Goal: Communication & Community: Ask a question

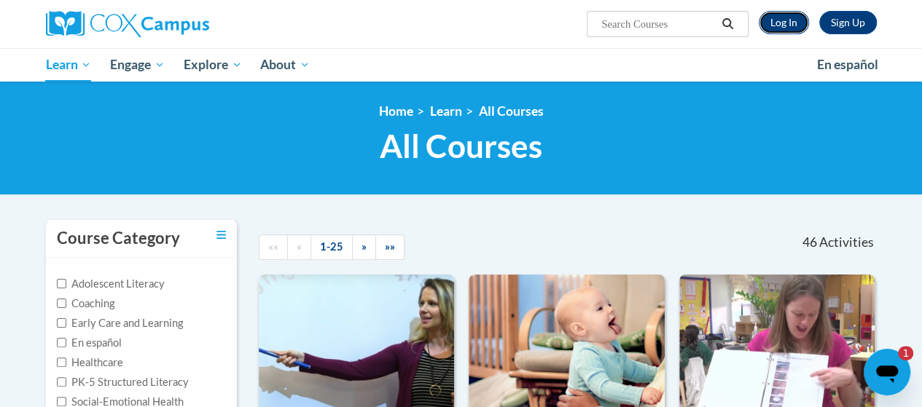
click at [789, 27] on link "Log In" at bounding box center [784, 22] width 50 height 23
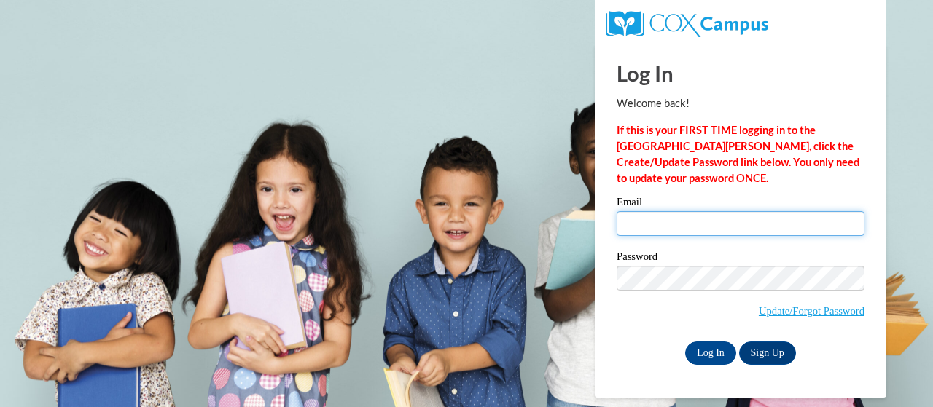
click at [837, 226] on input "Email" at bounding box center [741, 223] width 248 height 25
type input "[PERSON_NAME][EMAIL_ADDRESS][PERSON_NAME][DOMAIN_NAME]"
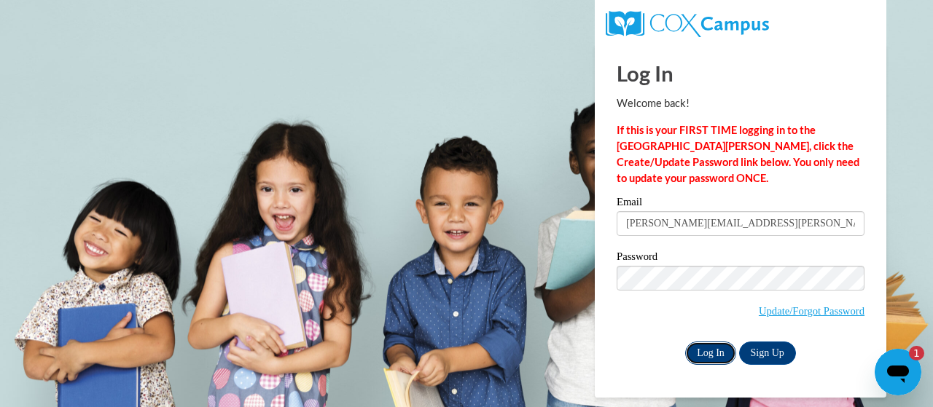
click at [726, 356] on input "Log In" at bounding box center [710, 353] width 51 height 23
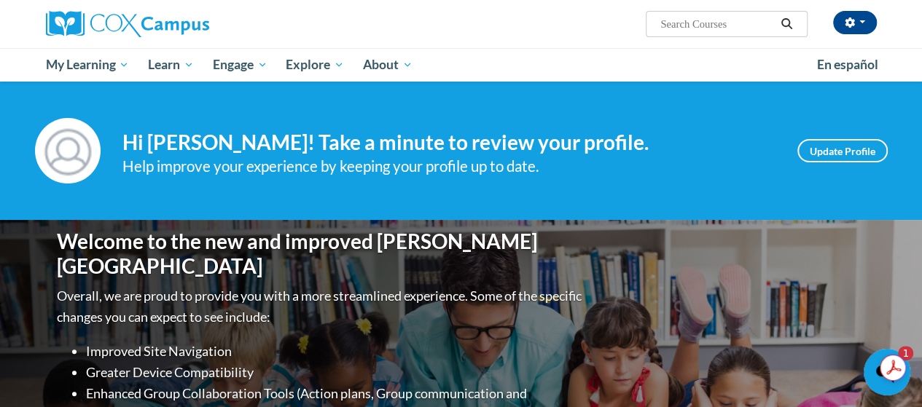
click at [865, 384] on div "Open messaging window, 1 unread message" at bounding box center [887, 373] width 44 height 44
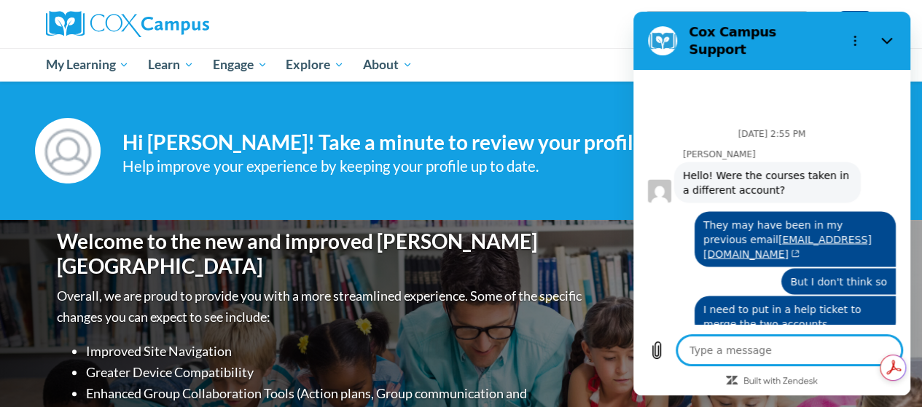
type textarea "x"
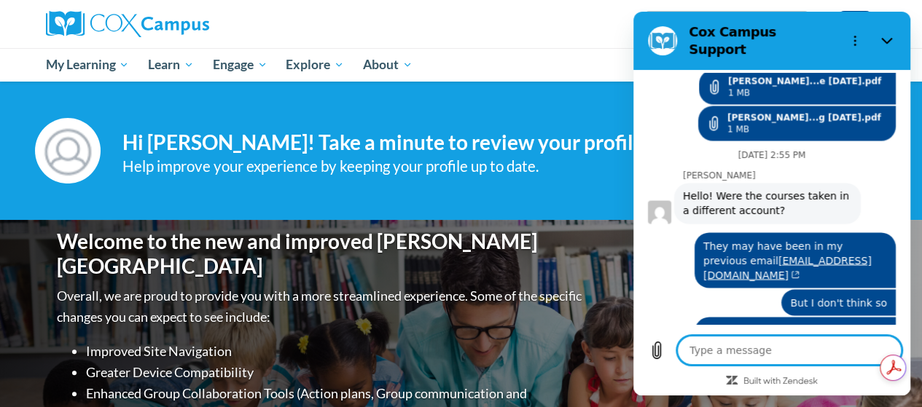
scroll to position [1257, 0]
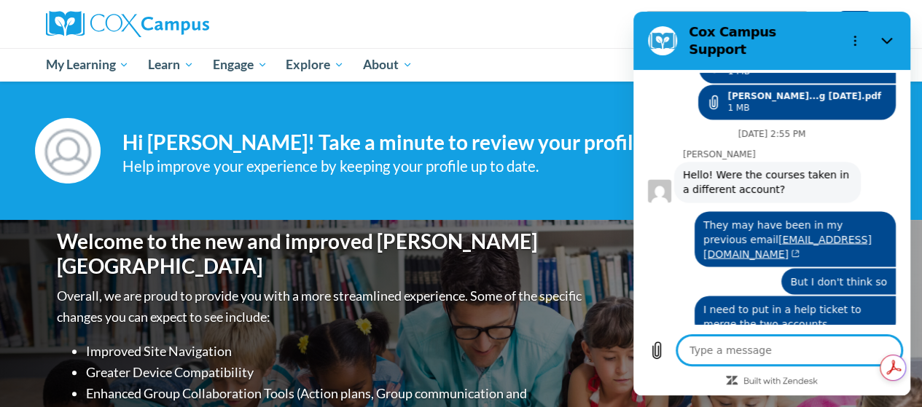
type textarea "G"
type textarea "x"
type textarea "Go"
type textarea "x"
type textarea "Goo"
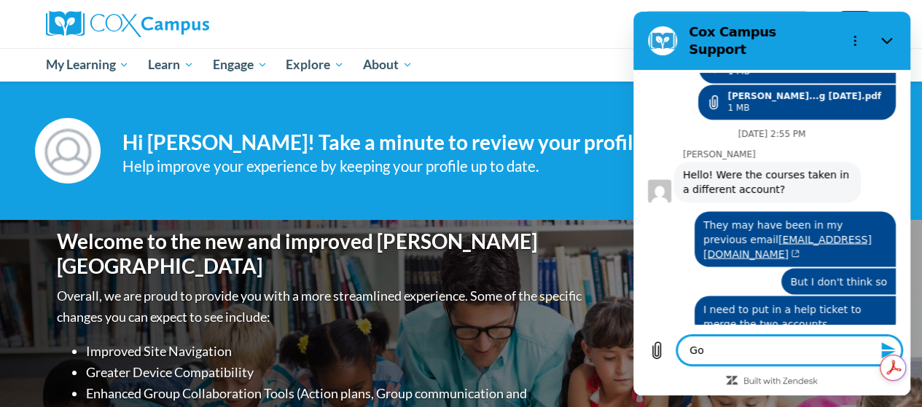
type textarea "x"
type textarea "Good"
type textarea "x"
type textarea "Good"
type textarea "x"
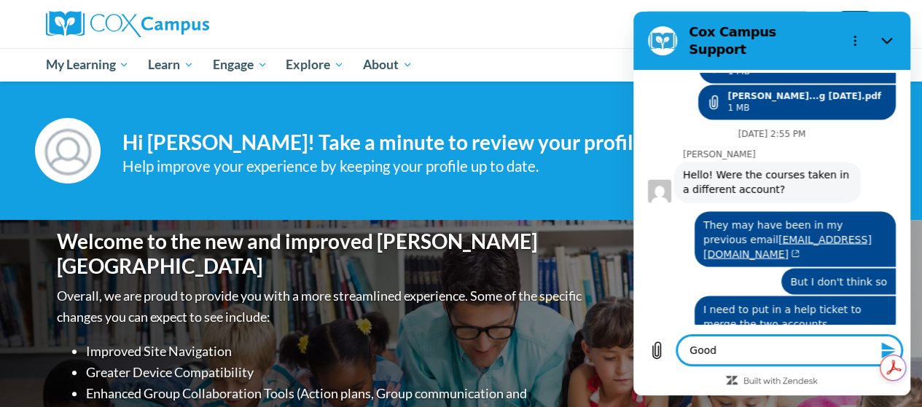
type textarea "Good m"
type textarea "x"
type textarea "Good mo"
type textarea "x"
type textarea "Good mor"
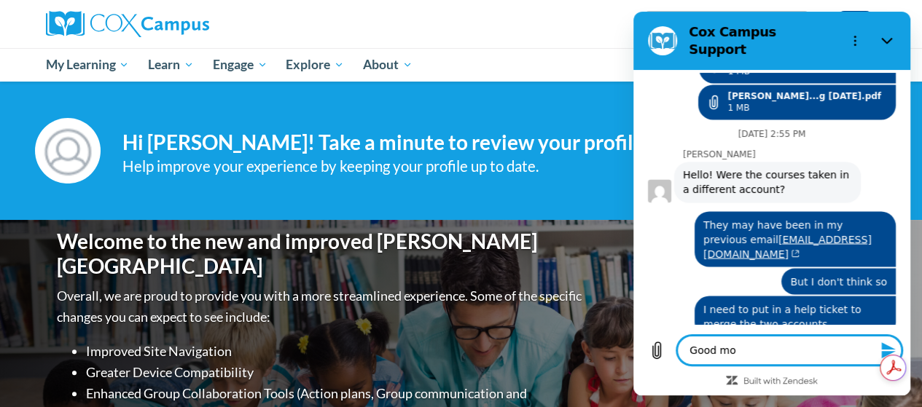
type textarea "x"
type textarea "Good morn"
type textarea "x"
type textarea "Good morni"
type textarea "x"
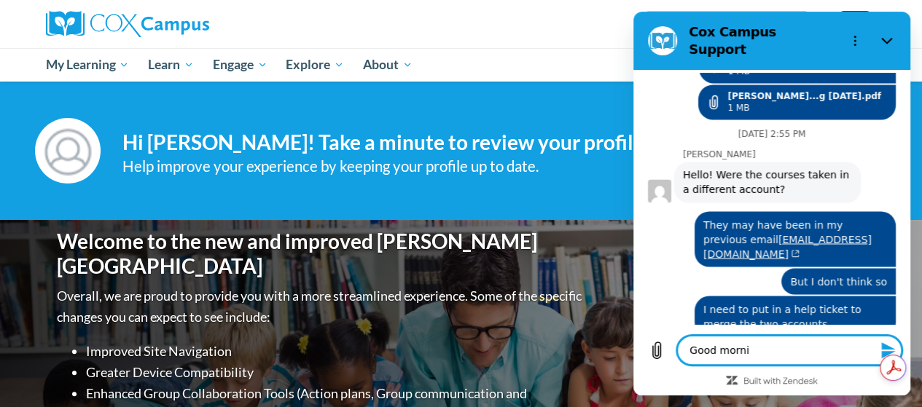
type textarea "Good mornin"
type textarea "x"
type textarea "Good morning"
type textarea "x"
type textarea "Good morning."
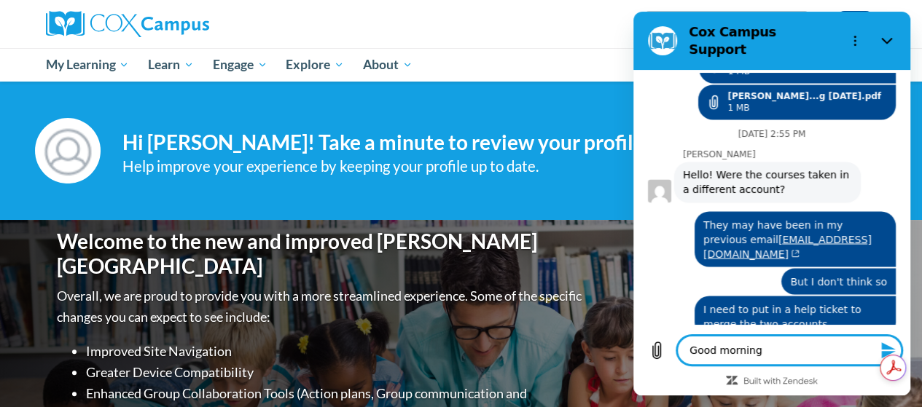
type textarea "x"
type textarea "Good morning."
type textarea "x"
type textarea "Good morning."
type textarea "x"
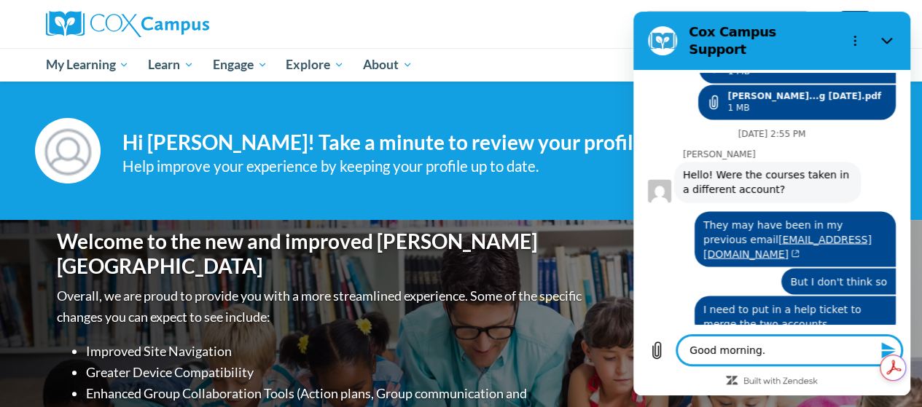
type textarea "Good morning. I"
type textarea "x"
type textarea "Good morning. I"
type textarea "x"
type textarea "Good morning. I N"
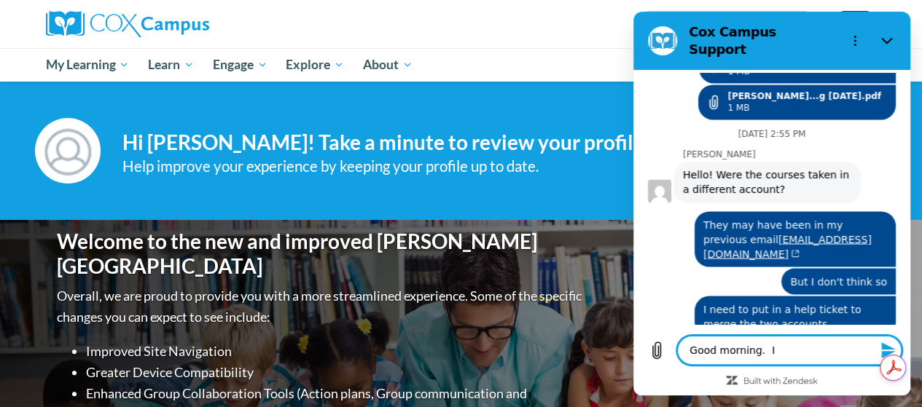
type textarea "x"
type textarea "Good morning. I Ne"
type textarea "x"
type textarea "Good morning. I Nee"
type textarea "x"
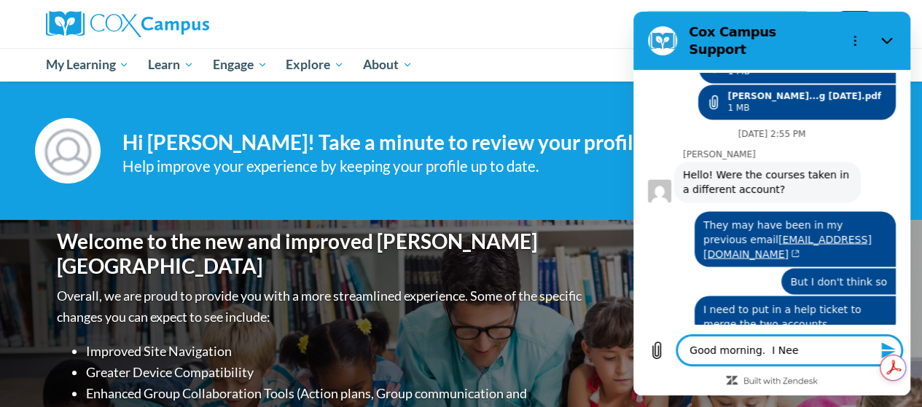
type textarea "Good morning. I Ne"
type textarea "x"
type textarea "Good morning. I N"
type textarea "x"
type textarea "Good morning. I"
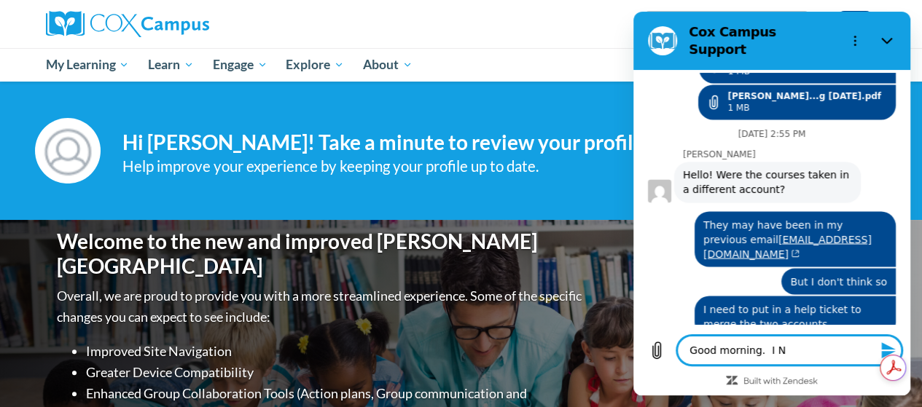
type textarea "x"
type textarea "Good morning. I n"
type textarea "x"
type textarea "Good morning. I ne"
type textarea "x"
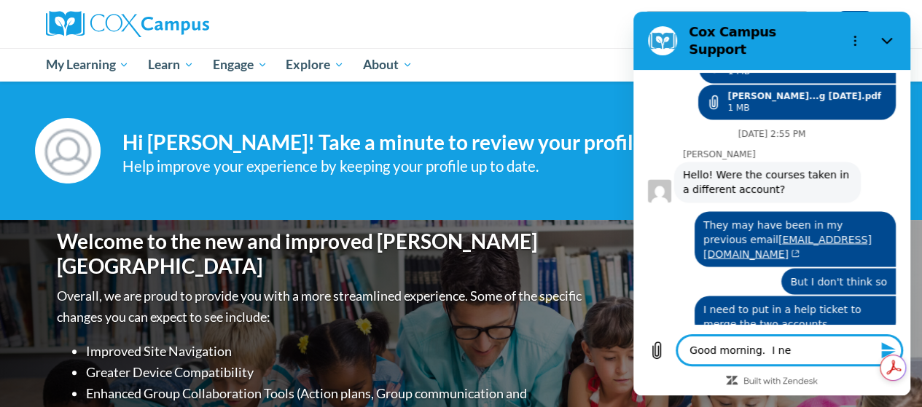
type textarea "Good morning. I nee"
type textarea "x"
type textarea "Good morning. I need"
type textarea "x"
type textarea "Good morning. I need"
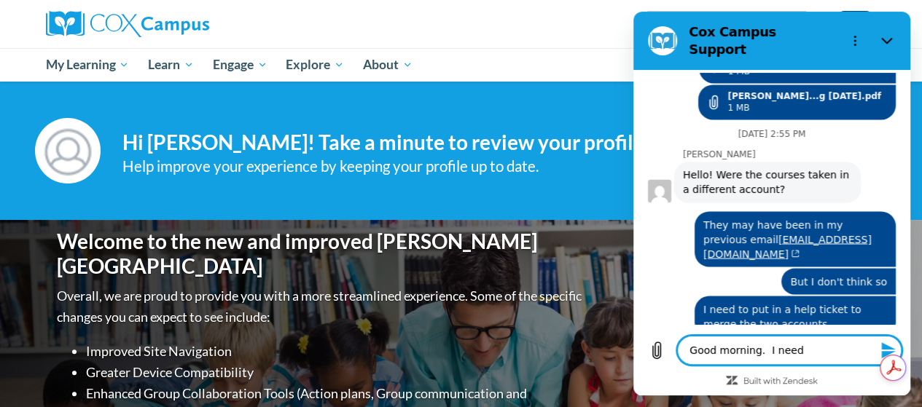
type textarea "x"
type textarea "Good morning. I need t"
type textarea "x"
type textarea "Good morning. I need to"
type textarea "x"
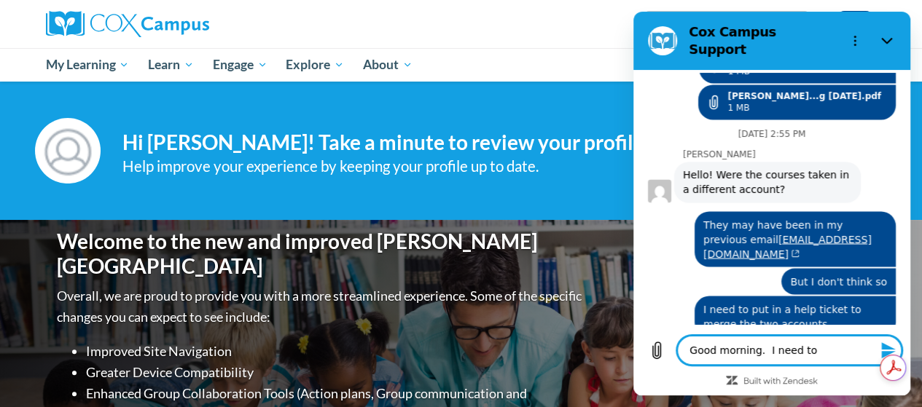
type textarea "Good morning. I need to"
type textarea "x"
type textarea "Good morning. I need to a"
type textarea "x"
type textarea "Good morning. I need to ad"
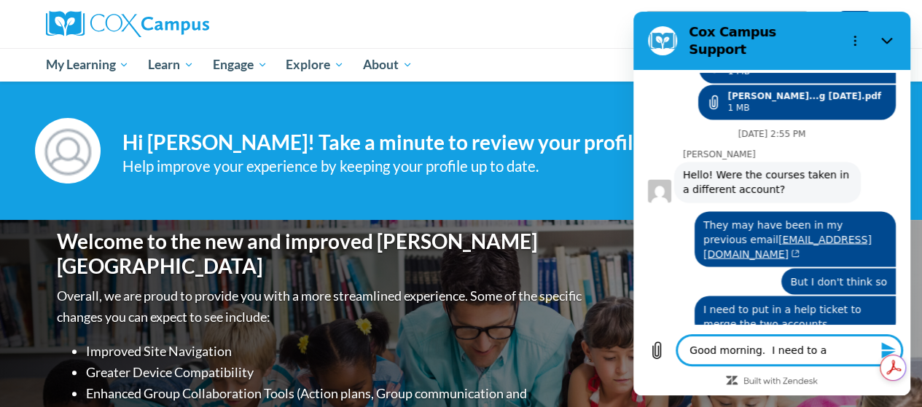
type textarea "x"
type textarea "Good morning. I need to add"
type textarea "x"
type textarea "Good morning. I need to add"
type textarea "x"
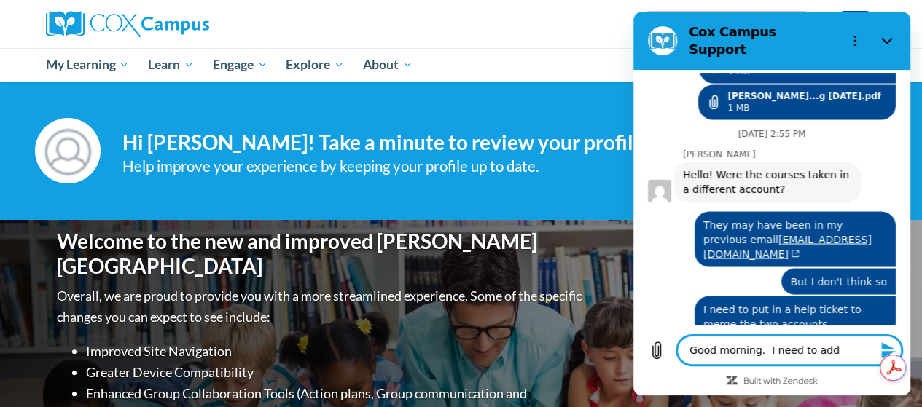
type textarea "Good morning. I need to add t"
type textarea "x"
type textarea "Good morning. I need to add tw"
type textarea "x"
type textarea "Good morning. I need to add two"
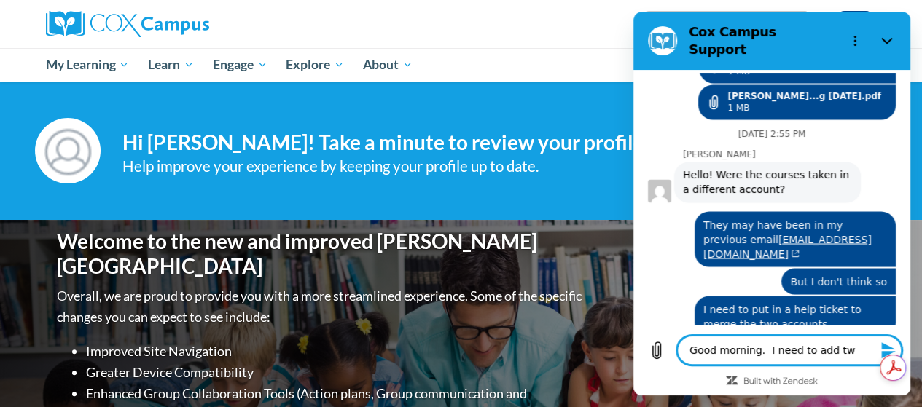
type textarea "x"
type textarea "Good morning. I need to add two"
type textarea "x"
type textarea "Good morning. I need to add two c"
type textarea "x"
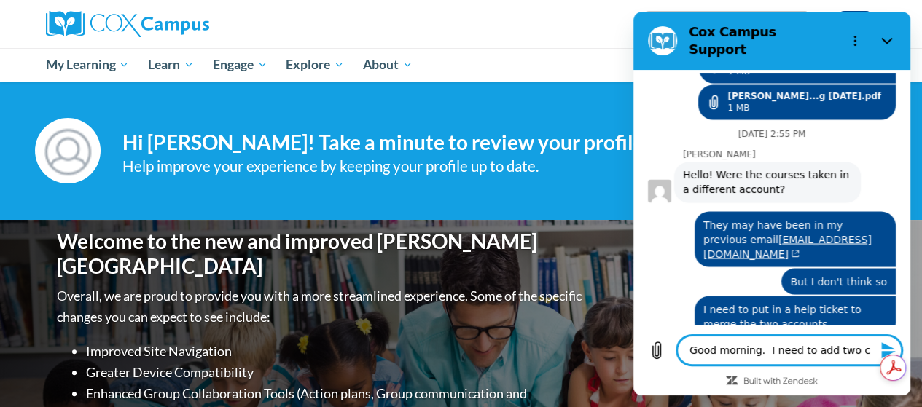
type textarea "Good morning. I need to add two ce"
type textarea "x"
type textarea "Good morning. I need to add two cer"
type textarea "x"
type textarea "Good morning. I need to add two cert"
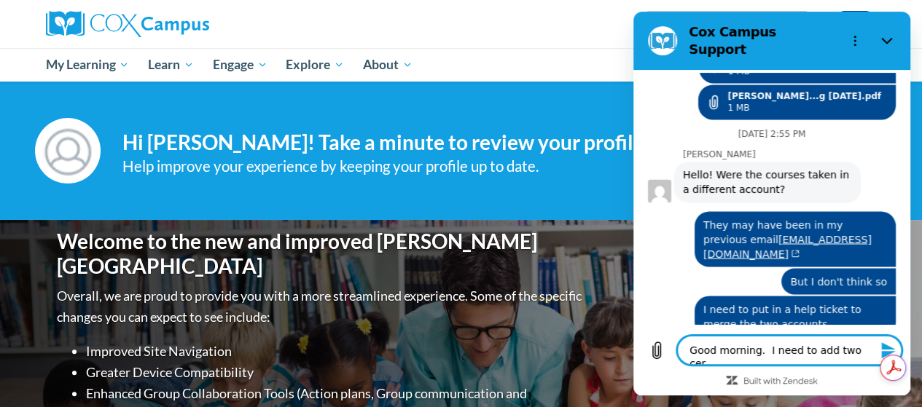
type textarea "x"
type textarea "Good morning. I need to add two certi"
type textarea "x"
type textarea "Good morning. I need to add two certif"
type textarea "x"
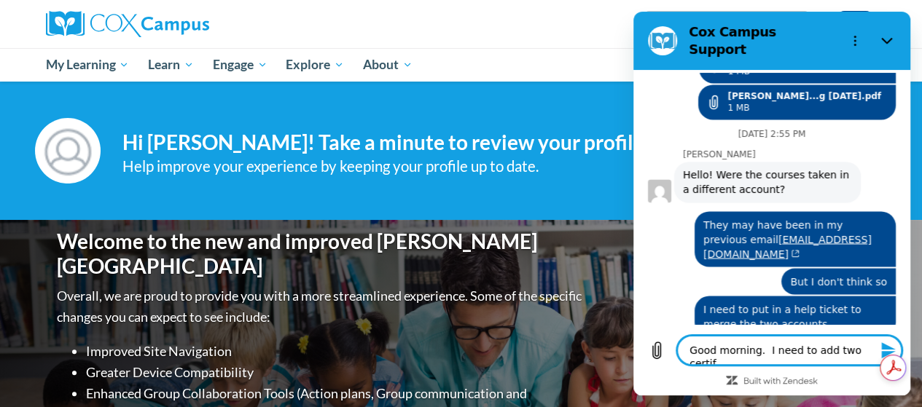
type textarea "Good morning. I need to add two certifi"
type textarea "x"
type textarea "Good morning. I need to add two certific"
type textarea "x"
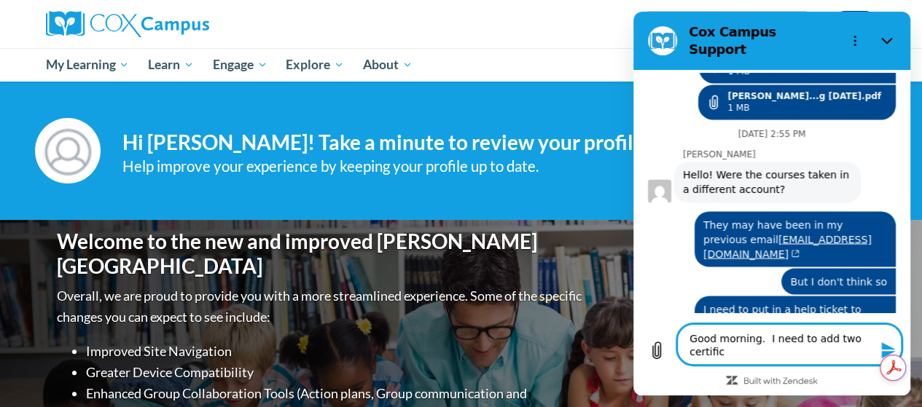
type textarea "Good morning. I need to add two certifica"
type textarea "x"
type textarea "Good morning. I need to add two certificat"
type textarea "x"
type textarea "Good morning. I need to add two certificate"
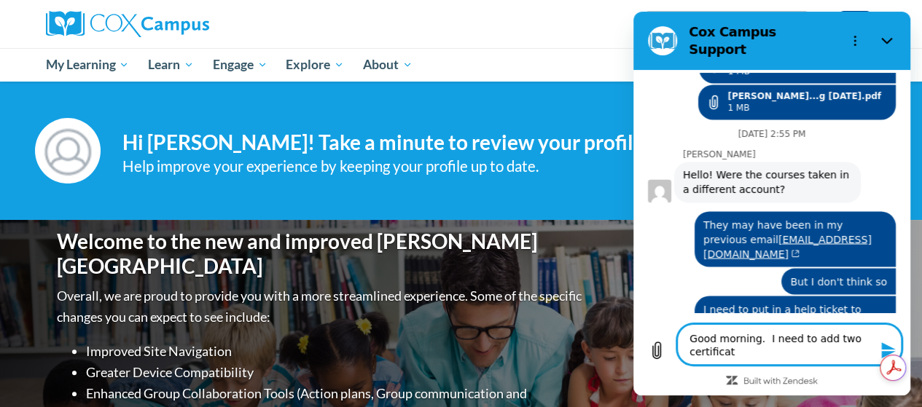
type textarea "x"
type textarea "Good morning. I need to add two certificates"
type textarea "x"
type textarea "Good morning. I need to add two certificates"
type textarea "x"
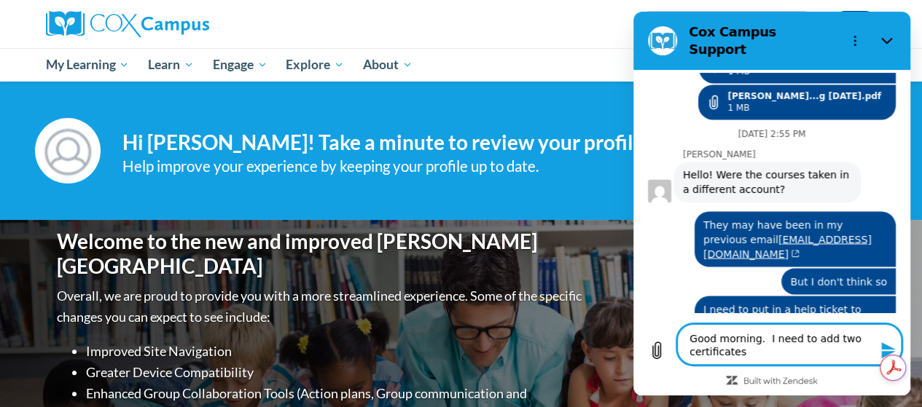
type textarea "Good morning. I need to add two certificates t"
type textarea "x"
type textarea "Good morning. I need to add two certificates to"
type textarea "x"
type textarea "Good morning. I need to add two certificates to"
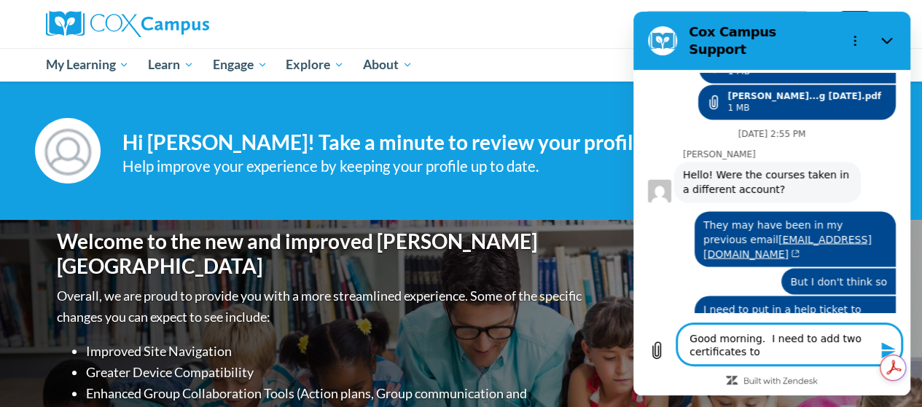
type textarea "x"
type textarea "Good morning. I need to add two certificates to m"
type textarea "x"
type textarea "Good morning. I need to add two certificates to my"
type textarea "x"
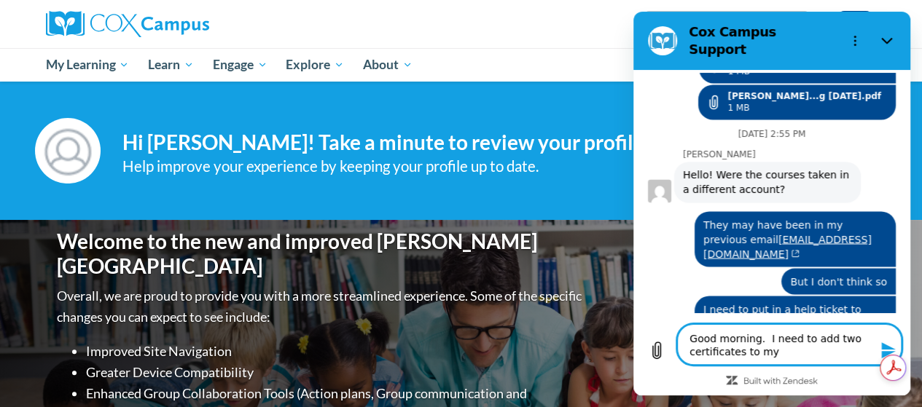
type textarea "Good morning. I need to add two certificates to my"
type textarea "x"
type textarea "Good morning. I need to add two certificates to my a"
type textarea "x"
type textarea "Good morning. I need to add two certificates to my ac"
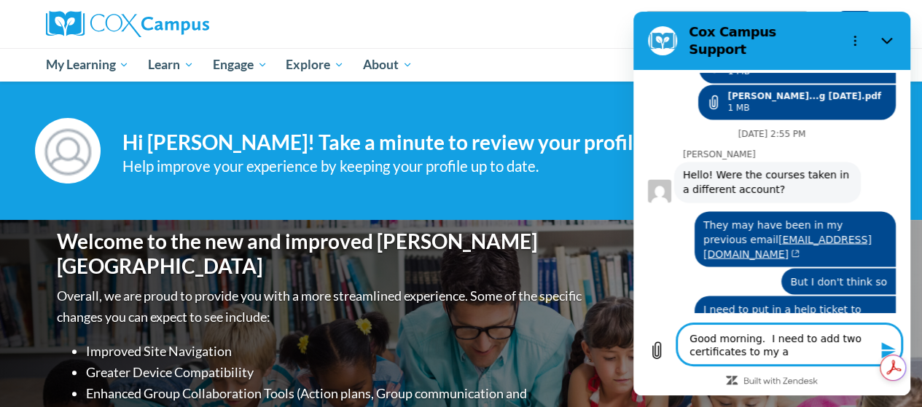
type textarea "x"
type textarea "Good morning. I need to add two certificates to my acc"
type textarea "x"
type textarea "Good morning. I need to add two certificates to my acco"
type textarea "x"
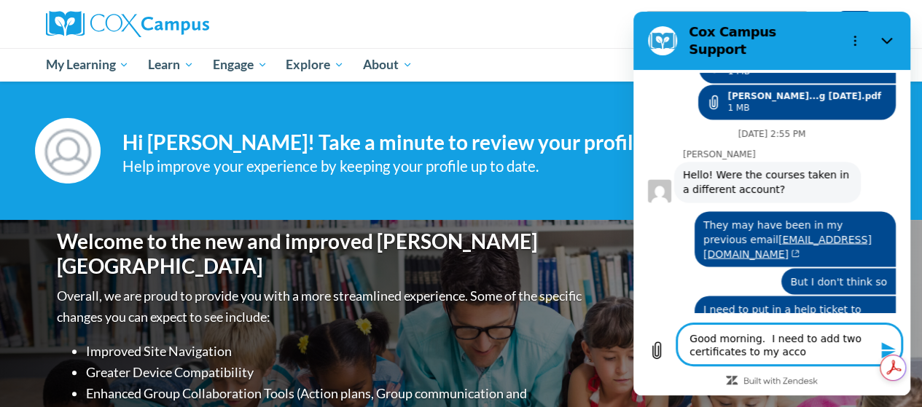
type textarea "Good morning. I need to add two certificates to my accou"
type textarea "x"
type textarea "Good morning. I need to add two certificates to my accoun"
type textarea "x"
type textarea "Good morning. I need to add two certificates to my account"
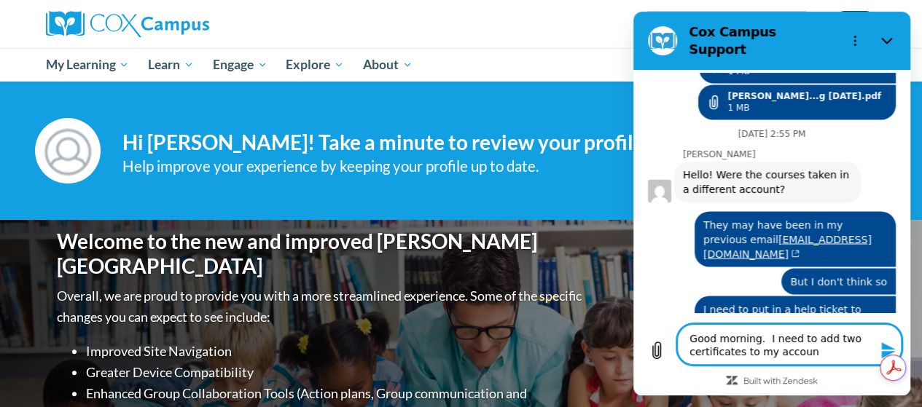
type textarea "x"
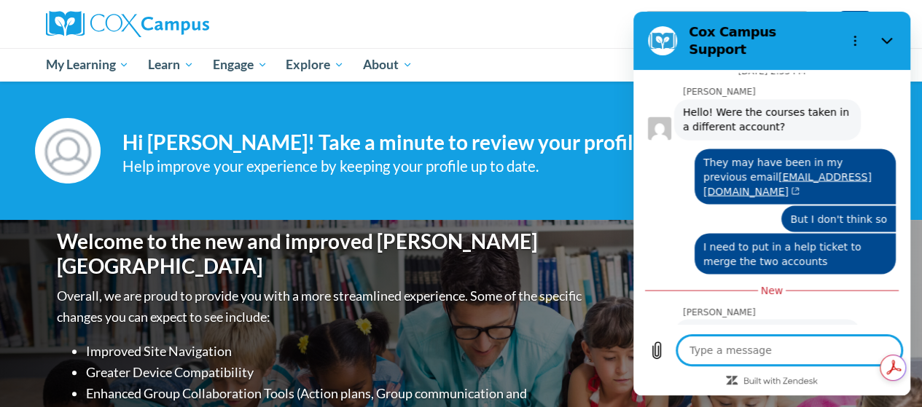
type textarea "x"
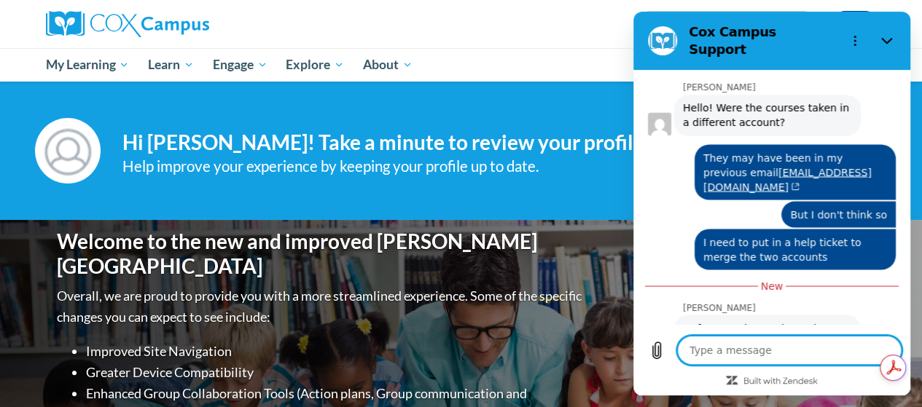
scroll to position [1327, 0]
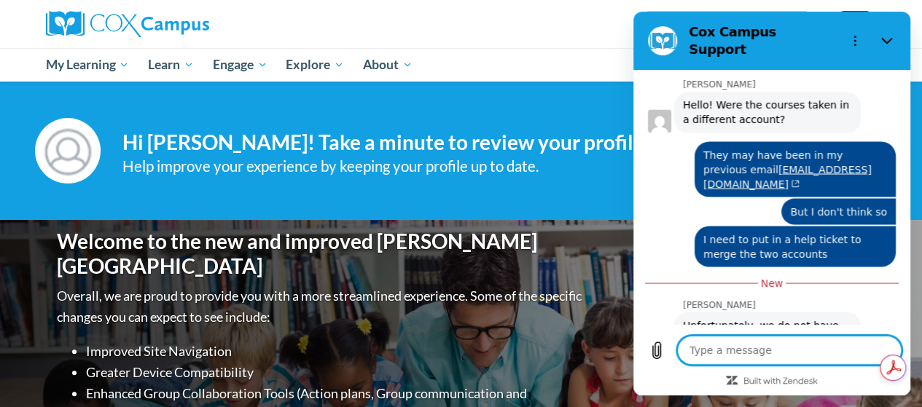
type textarea "t"
type textarea "x"
type textarea "th"
type textarea "x"
type textarea "the"
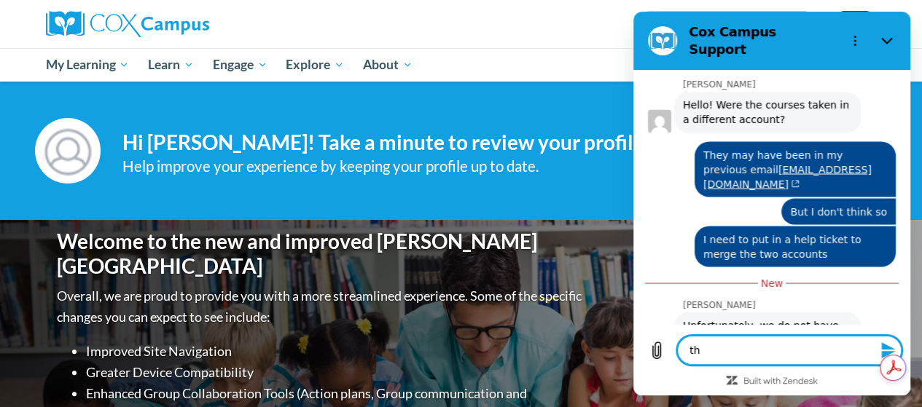
type textarea "x"
type textarea "they"
type textarea "x"
type textarea "they"
type textarea "x"
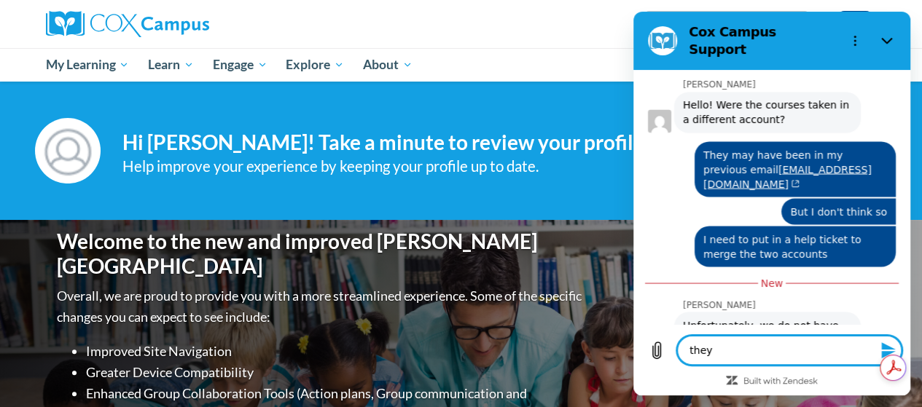
type textarea "they a"
type textarea "x"
type textarea "they ar"
type textarea "x"
type textarea "they are"
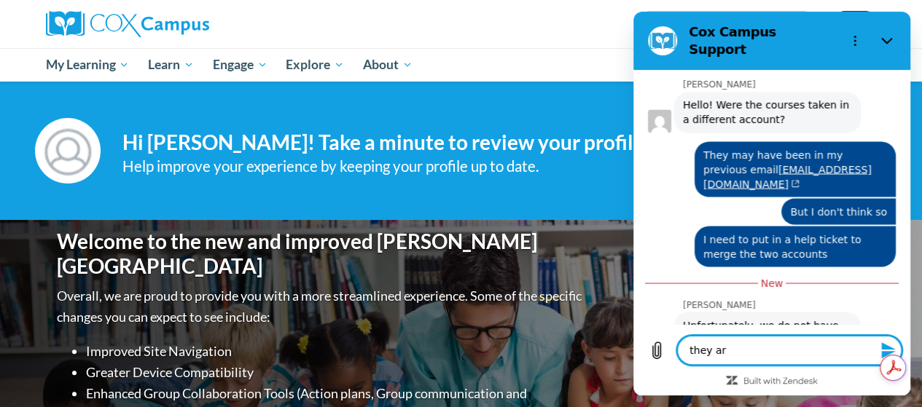
type textarea "x"
type textarea "they are"
type textarea "x"
type textarea "they are n"
type textarea "x"
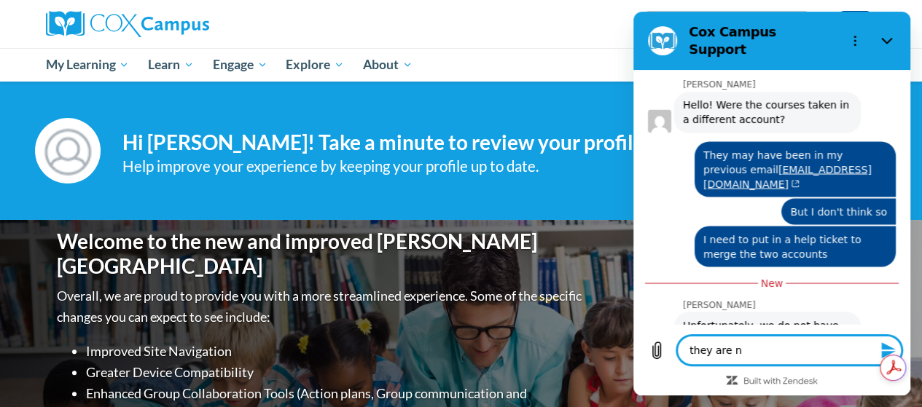
type textarea "they are no"
type textarea "x"
type textarea "they are not"
type textarea "x"
type textarea "they are not"
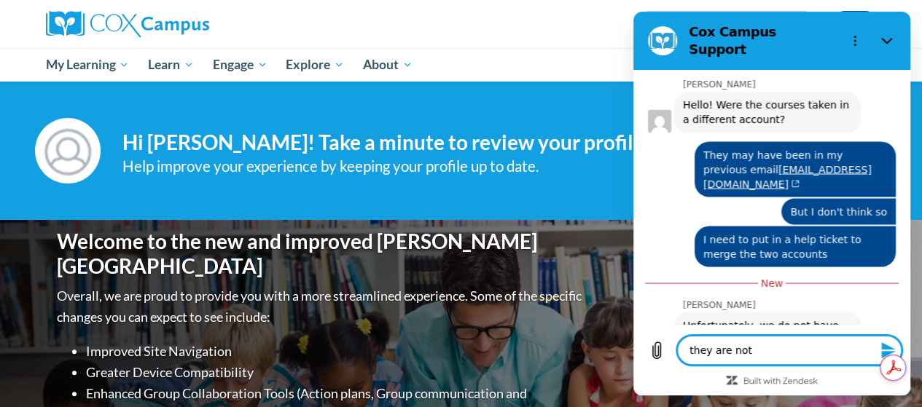
type textarea "x"
type textarea "they are not s"
type textarea "x"
type textarea "they are not sh"
type textarea "x"
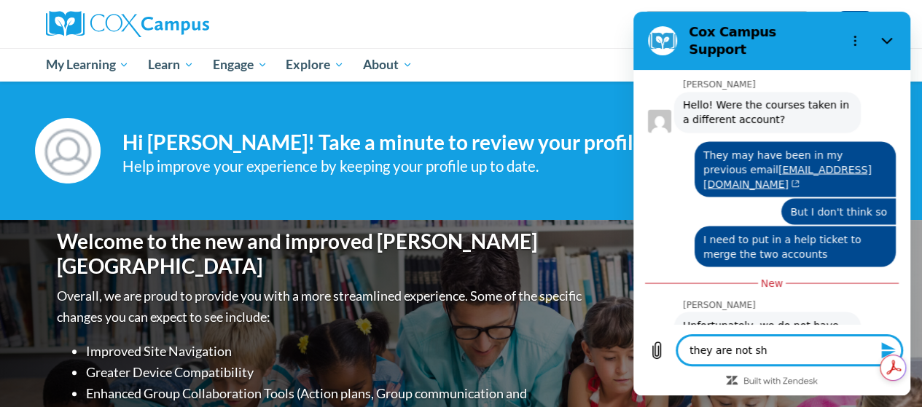
type textarea "they are not shw"
type textarea "x"
type textarea "they are not shwo"
type textarea "x"
type textarea "they are not shw"
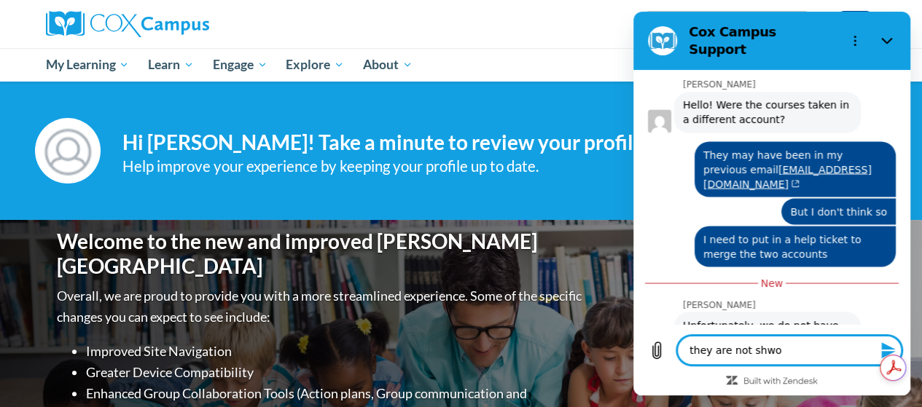
type textarea "x"
type textarea "they are not sh"
type textarea "x"
type textarea "they are not sho"
type textarea "x"
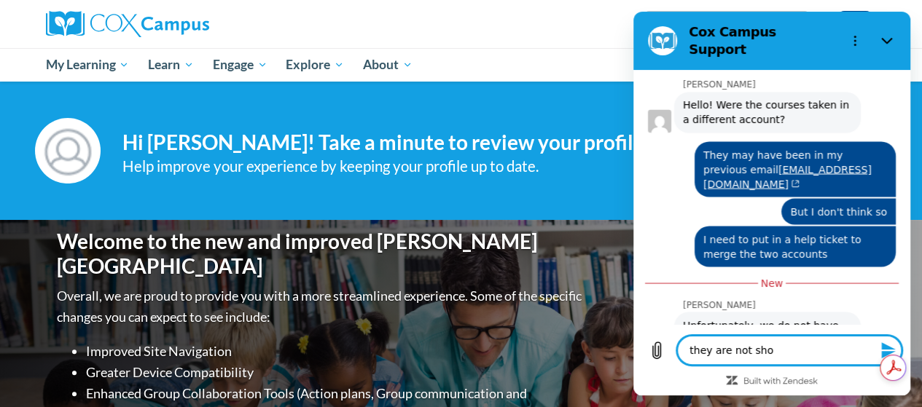
type textarea "they are not show"
type textarea "x"
type textarea "they are not showi"
type textarea "x"
type textarea "they are not showin"
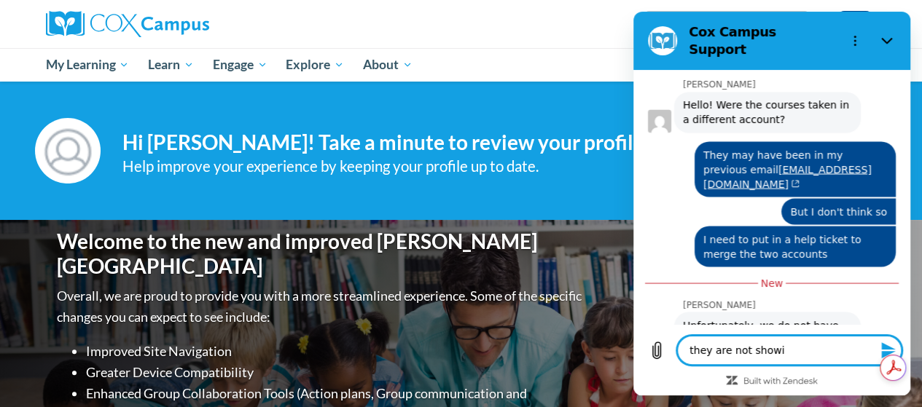
type textarea "x"
type textarea "they are not showing"
type textarea "x"
type textarea "they are not showing"
type textarea "x"
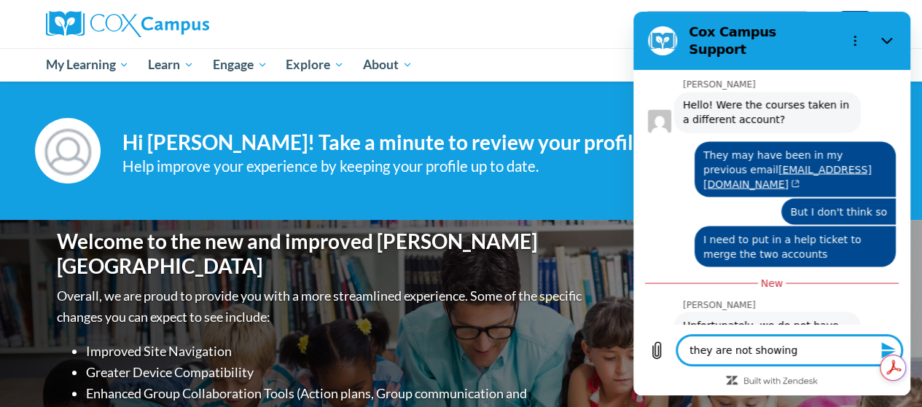
type textarea "they are not showing u"
type textarea "x"
type textarea "they are not showing up"
type textarea "x"
type textarea "they are not showing up"
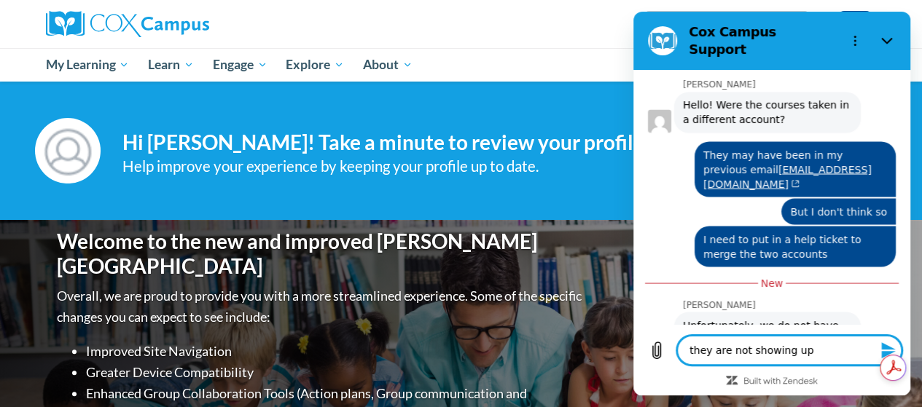
type textarea "x"
type textarea "they are not showing up i"
type textarea "x"
type textarea "they are not showing up in"
type textarea "x"
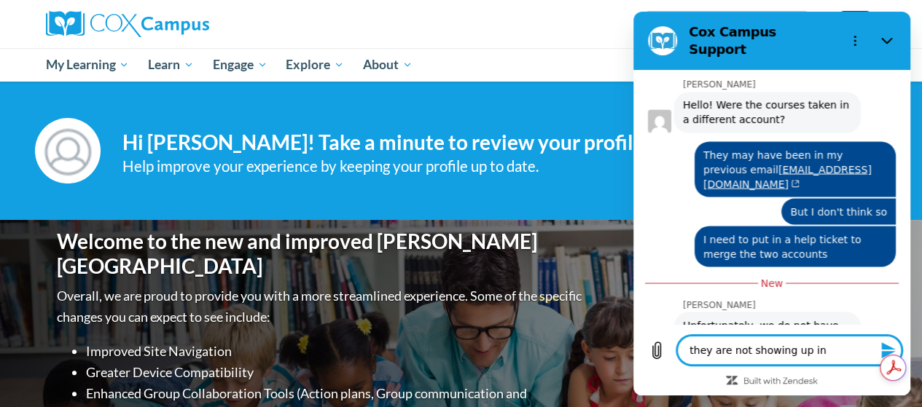
type textarea "they are not showing up in"
type textarea "x"
type textarea "they are not showing up in M"
type textarea "x"
type textarea "they are not showing up in My"
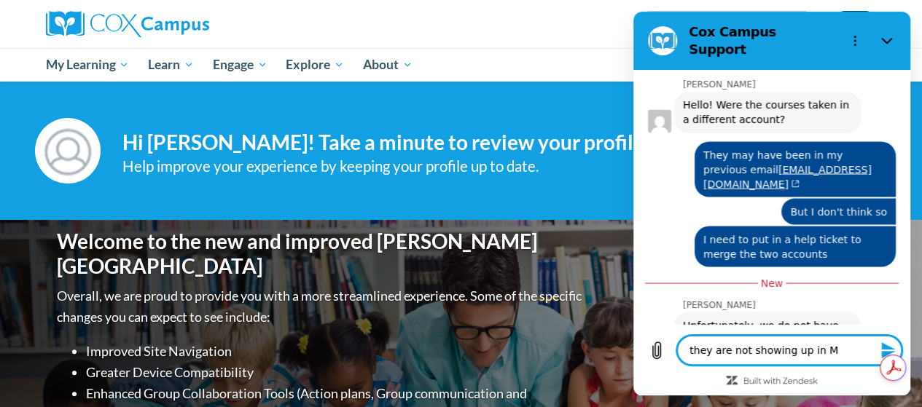
type textarea "x"
type textarea "they are not showing up in My"
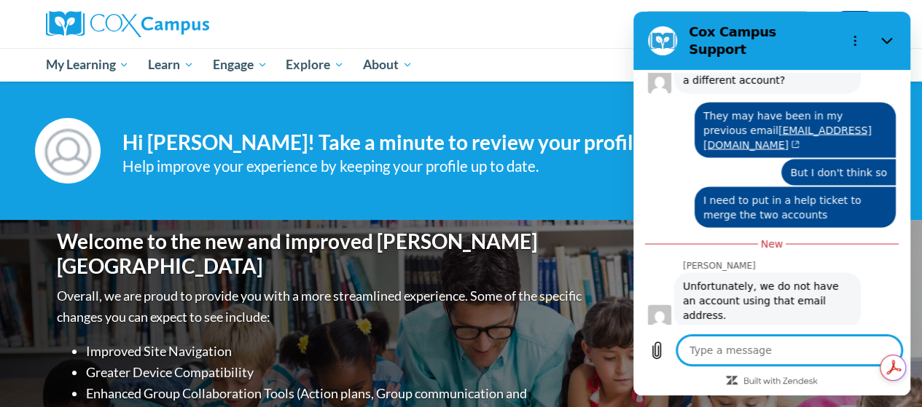
scroll to position [1370, 0]
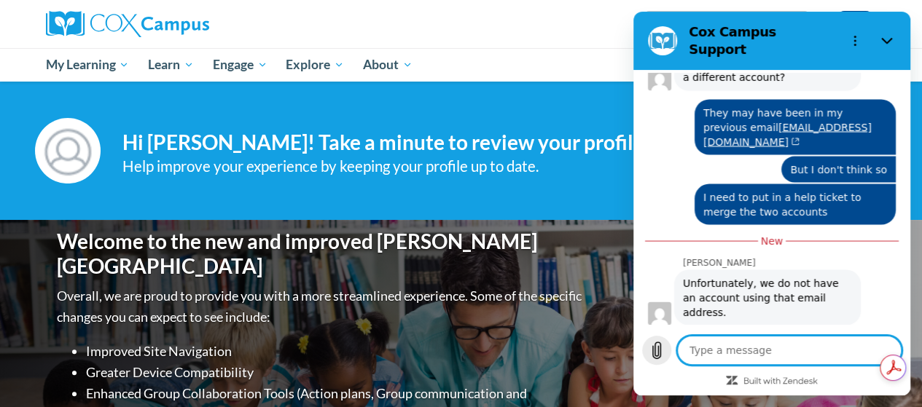
click at [662, 342] on icon "Upload file" at bounding box center [656, 350] width 17 height 17
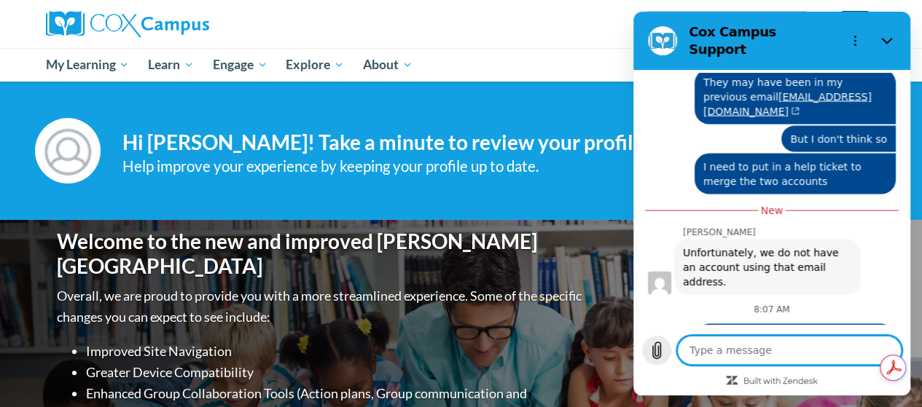
scroll to position [1403, 0]
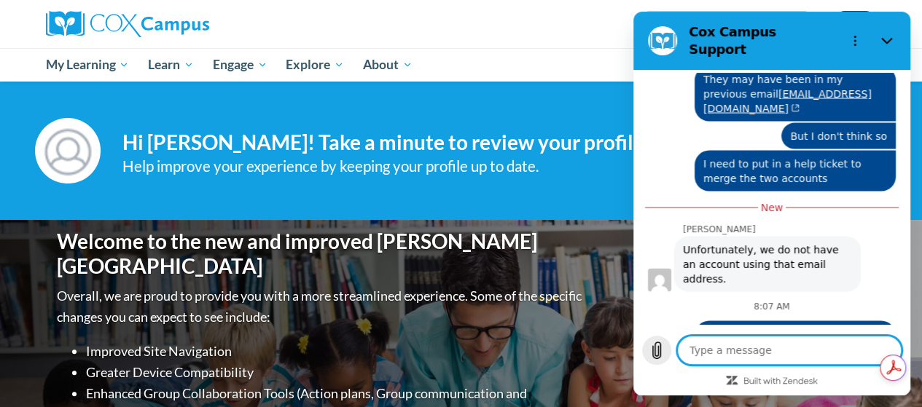
click at [659, 354] on icon "Upload file" at bounding box center [656, 350] width 17 height 17
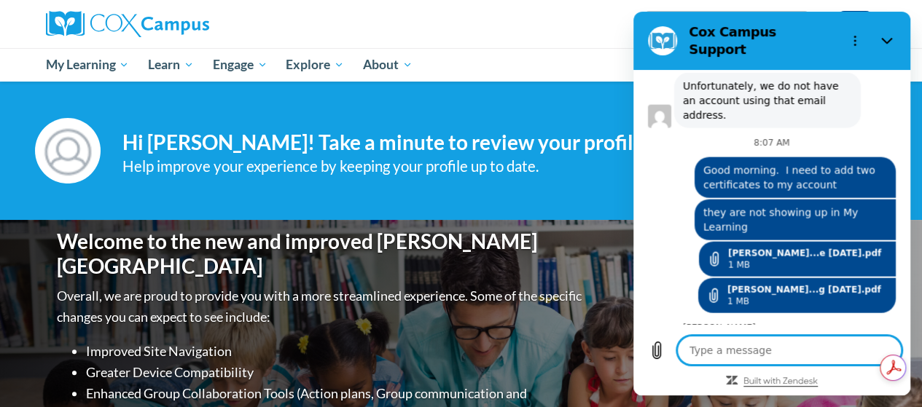
scroll to position [1569, 0]
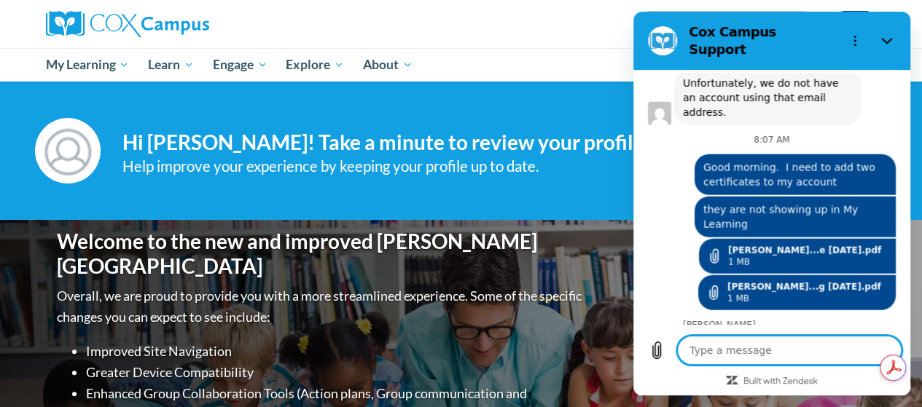
click at [784, 353] on textarea at bounding box center [789, 350] width 224 height 29
click at [730, 351] on textarea at bounding box center [789, 350] width 224 height 29
paste textarea "[EMAIL_ADDRESS][DOMAIN_NAME]"
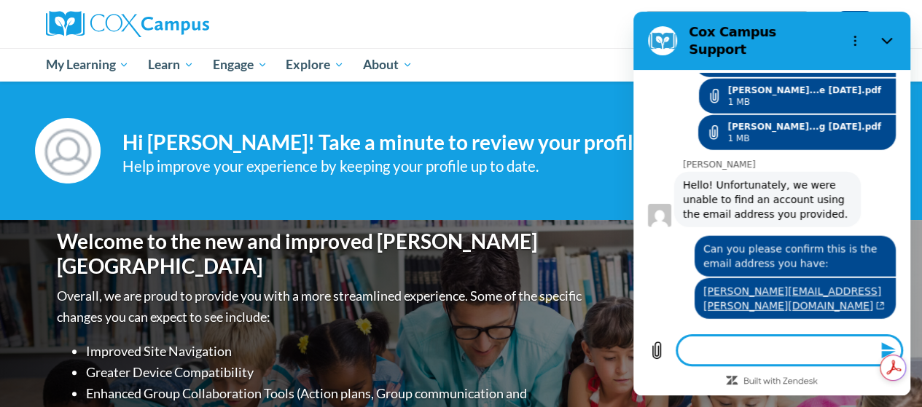
scroll to position [1733, 0]
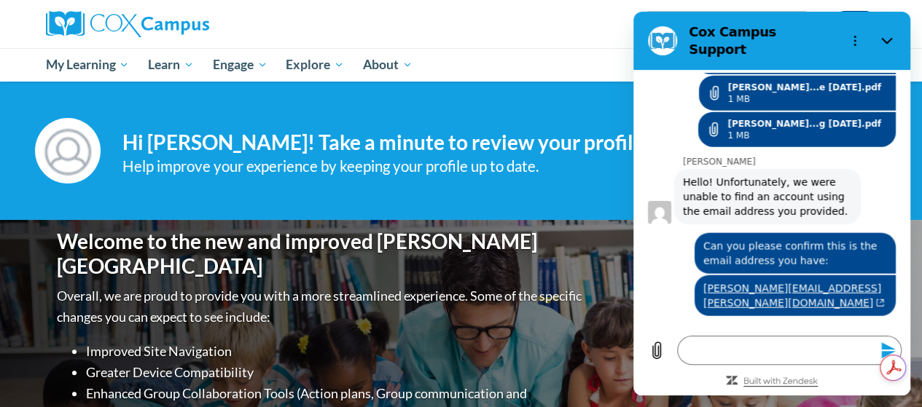
drag, startPoint x: 738, startPoint y: 350, endPoint x: 816, endPoint y: 387, distance: 86.4
click at [816, 387] on link "Built with Zendesk: Visit the Zendesk website in a new tab" at bounding box center [780, 382] width 74 height 9
click at [800, 346] on textarea at bounding box center [789, 350] width 224 height 29
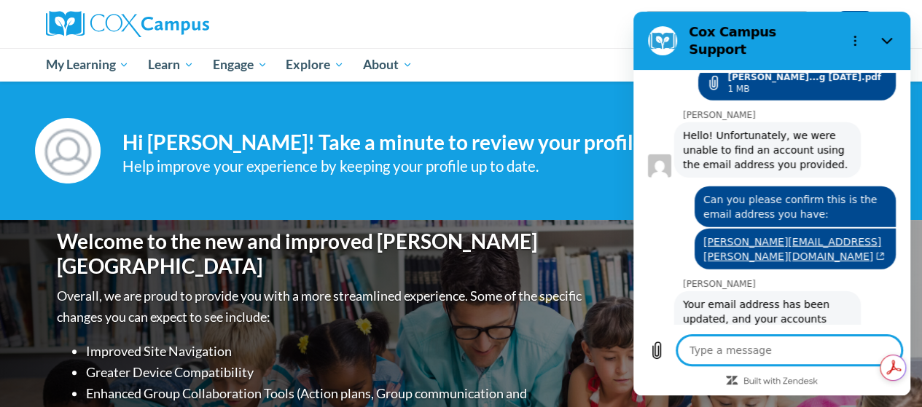
scroll to position [1782, 0]
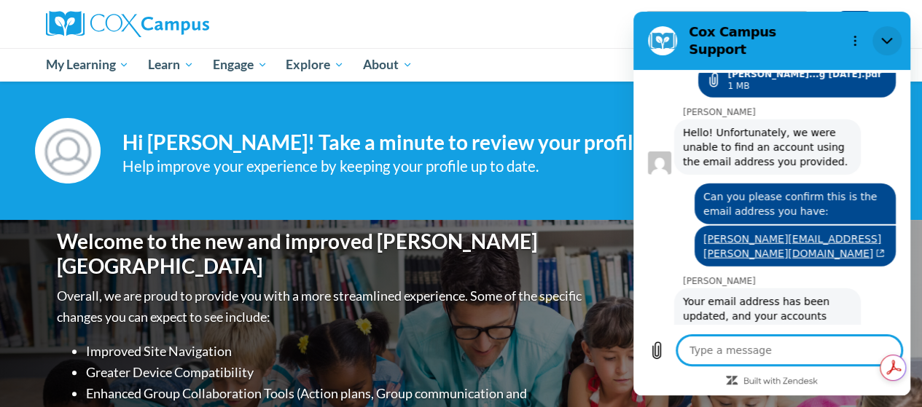
click at [888, 38] on icon "Close" at bounding box center [886, 41] width 11 height 7
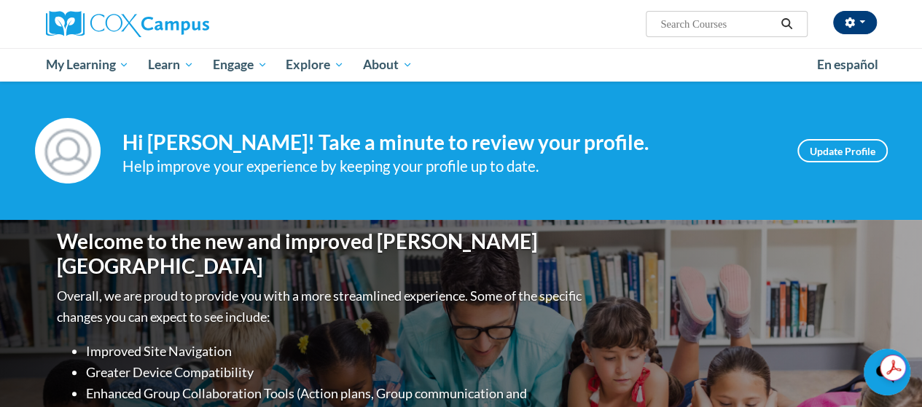
click at [862, 33] on button "button" at bounding box center [855, 22] width 44 height 23
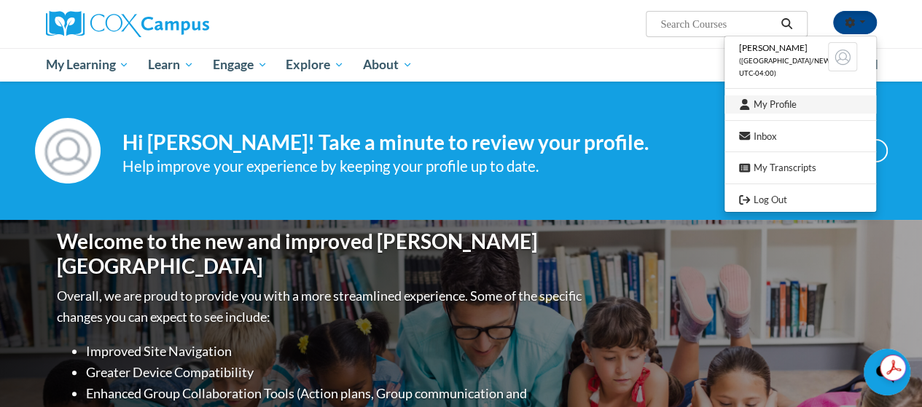
click at [789, 109] on link "My Profile" at bounding box center [800, 104] width 152 height 18
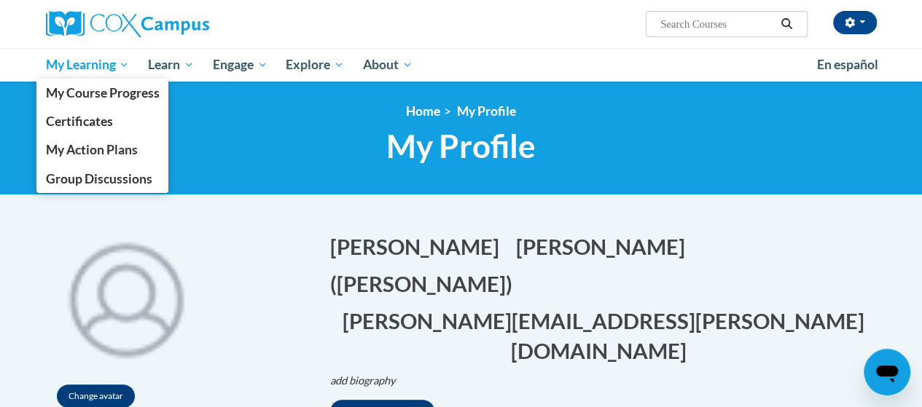
click at [94, 71] on span "My Learning" at bounding box center [87, 64] width 84 height 17
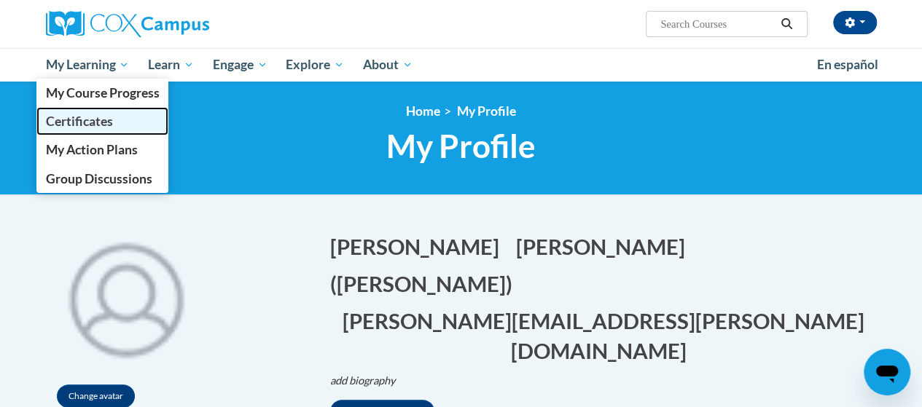
click at [101, 130] on link "Certificates" at bounding box center [102, 121] width 133 height 28
